Goal: Find specific page/section: Find specific page/section

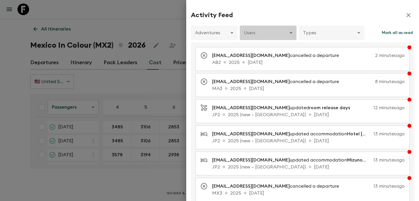
click at [270, 36] on body "Give feedback [PERSON_NAME][EMAIL_ADDRESS][DOMAIN_NAME] All itineraries Mexico …" at bounding box center [209, 100] width 419 height 201
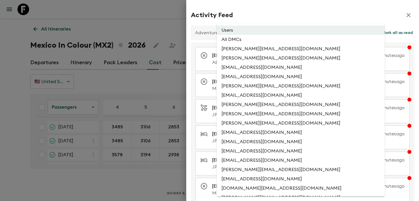
click at [270, 41] on li "All DMCs" at bounding box center [301, 39] width 168 height 9
type input "EXTERNAL_ONLY"
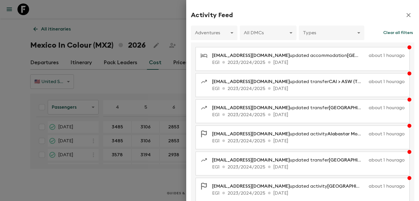
click at [56, 56] on div at bounding box center [209, 100] width 419 height 201
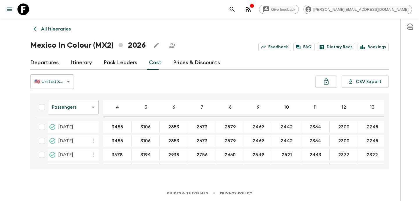
click at [252, 8] on icon "button" at bounding box center [248, 9] width 7 height 7
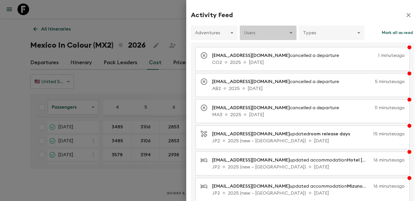
click at [270, 31] on body "Give feedback [PERSON_NAME][EMAIL_ADDRESS][DOMAIN_NAME] All itineraries Mexico …" at bounding box center [209, 100] width 419 height 201
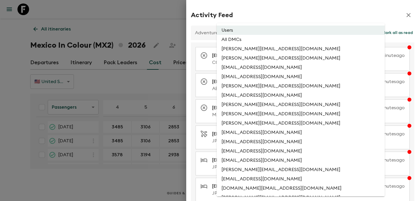
click at [253, 40] on li "All DMCs" at bounding box center [301, 39] width 168 height 9
type input "EXTERNAL_ONLY"
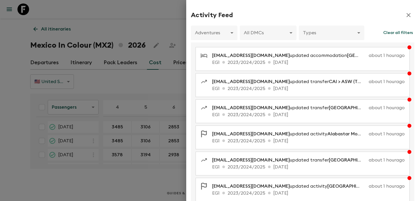
click at [167, 38] on div at bounding box center [209, 100] width 419 height 201
